Goal: Find specific page/section: Find specific page/section

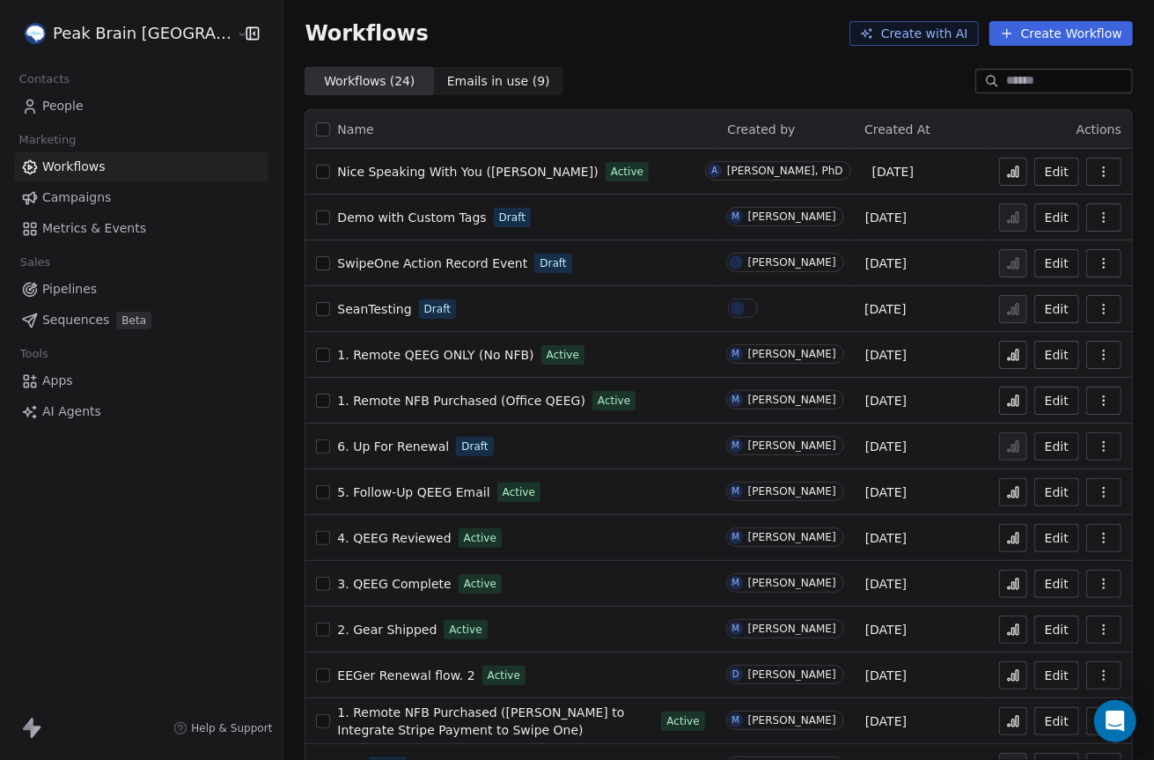
click at [364, 167] on span "Nice Speaking With You ([PERSON_NAME])" at bounding box center [467, 172] width 261 height 14
click at [68, 167] on span "Workflows" at bounding box center [73, 167] width 63 height 18
click at [62, 109] on span "People" at bounding box center [62, 106] width 41 height 18
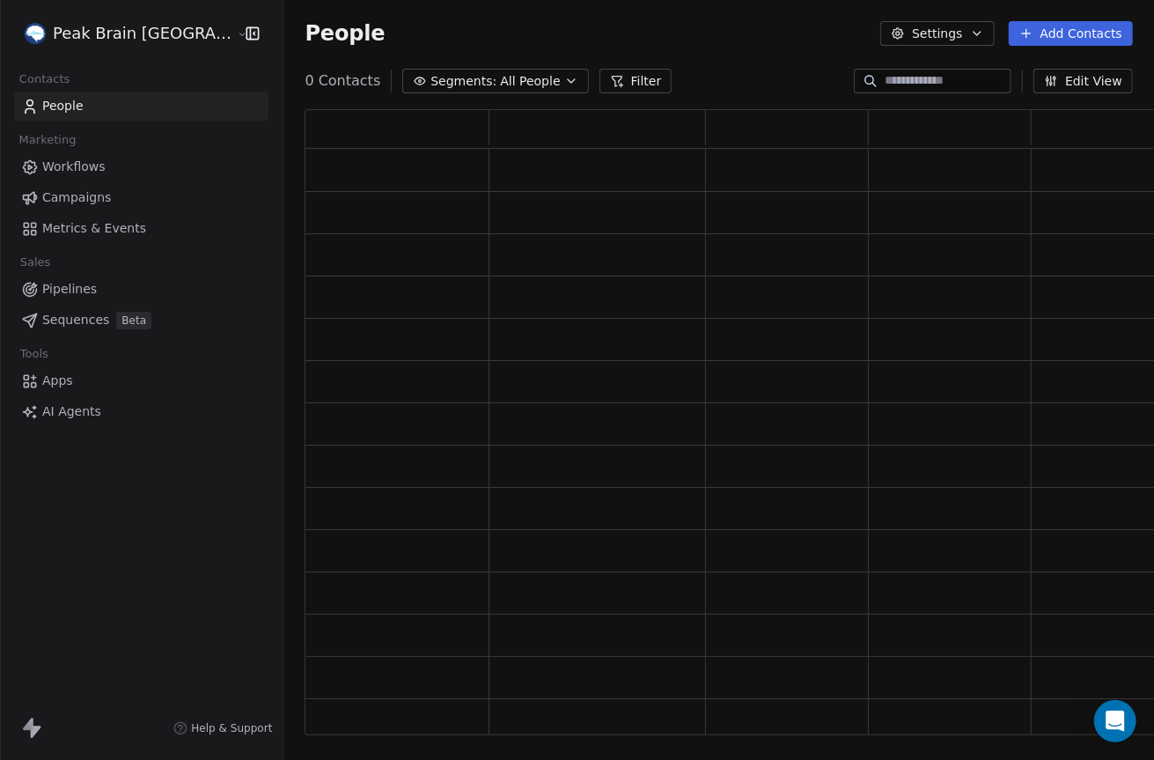
scroll to position [625, 874]
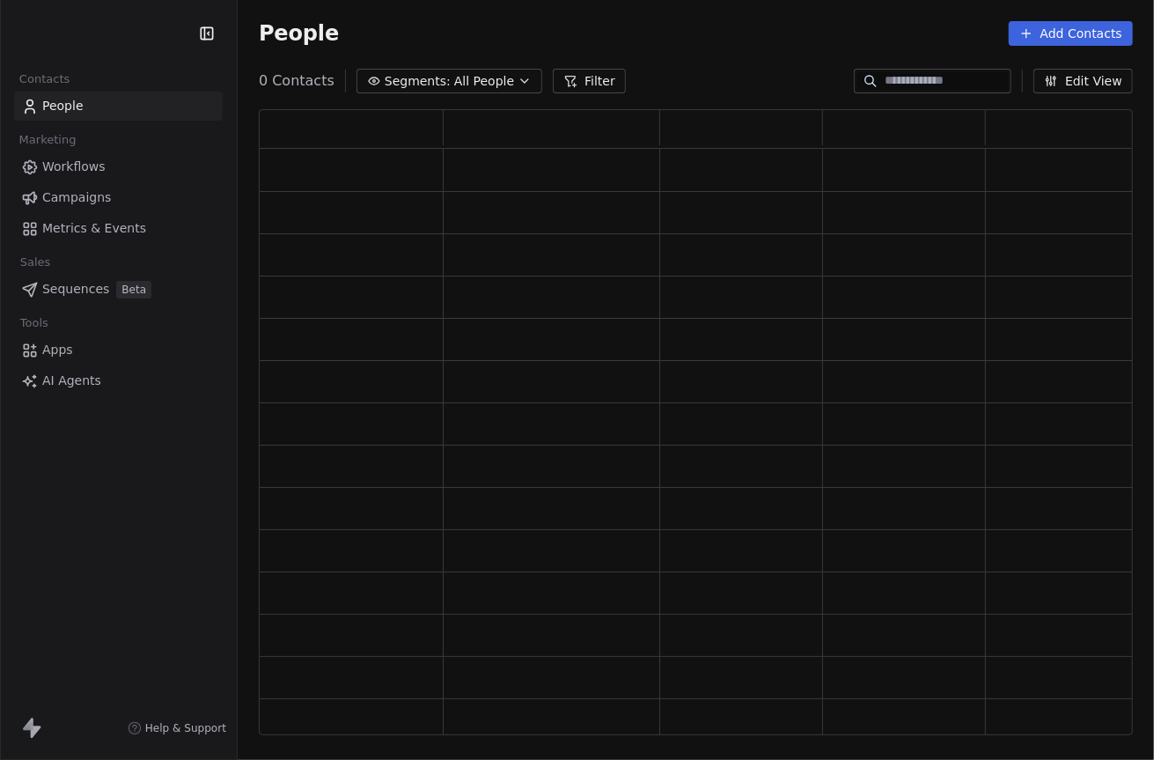
scroll to position [625, 874]
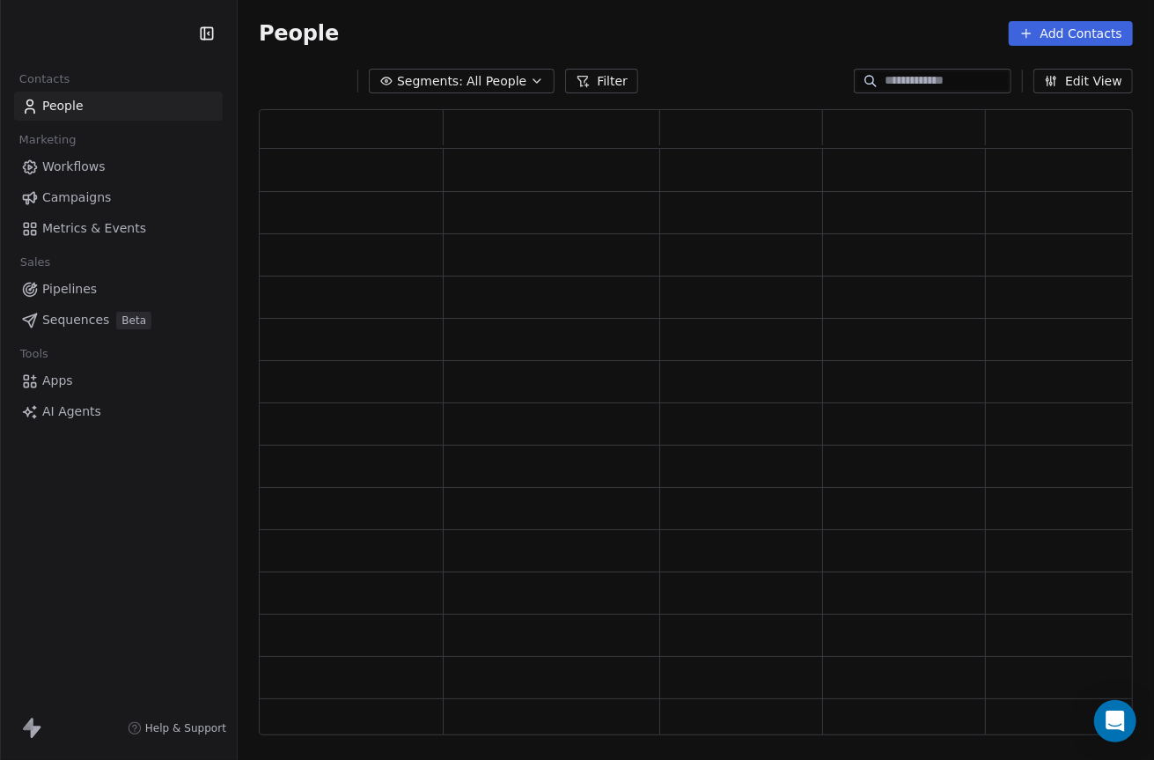
click at [73, 102] on span "People" at bounding box center [62, 106] width 41 height 18
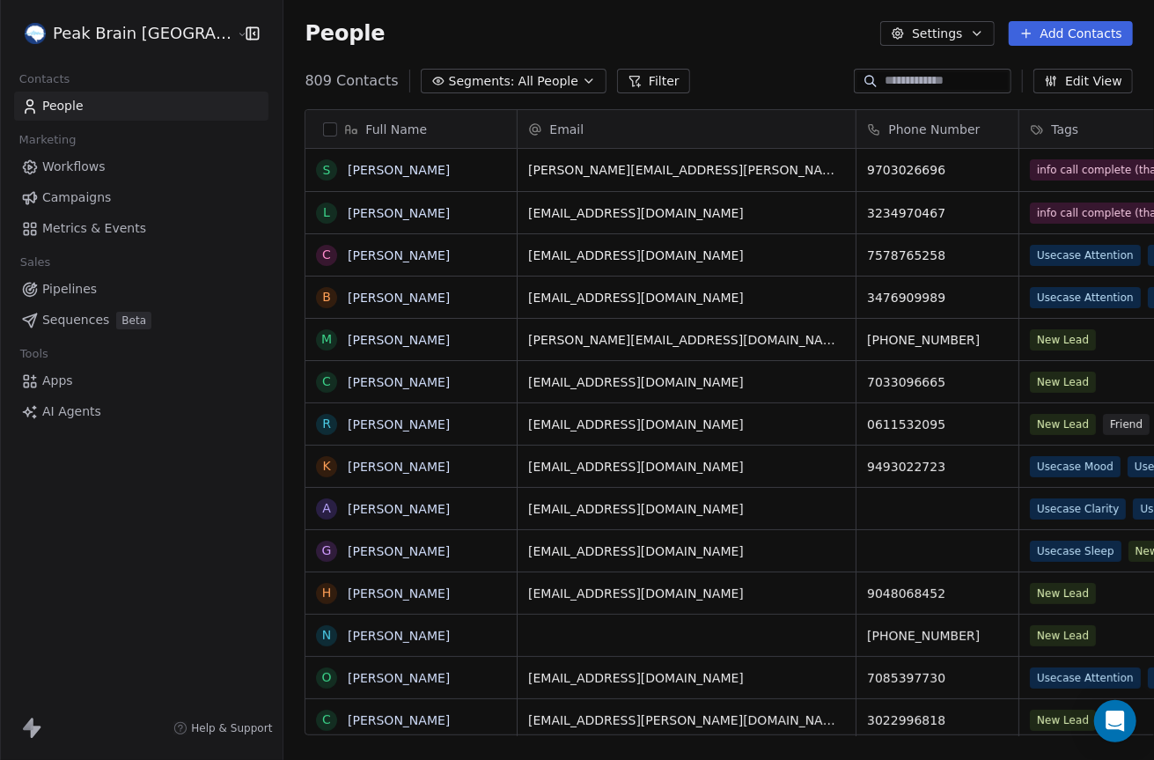
scroll to position [667, 916]
click at [348, 171] on link "Sarah Allman" at bounding box center [399, 170] width 102 height 14
